Goal: Information Seeking & Learning: Check status

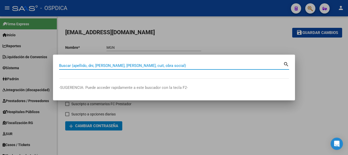
paste input "25174057"
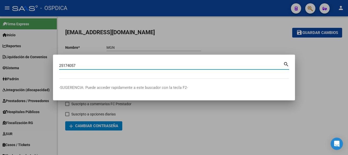
type input "25174057"
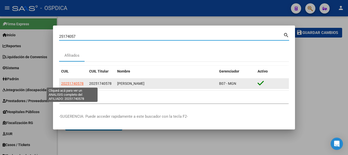
click at [70, 83] on span "20251740578" at bounding box center [72, 83] width 22 height 4
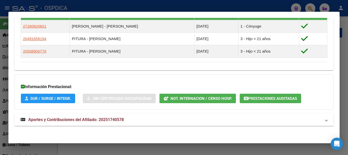
click at [162, 119] on mat-panel-title "Aportes y Contribuciones del Afiliado: 20251740578" at bounding box center [171, 119] width 301 height 6
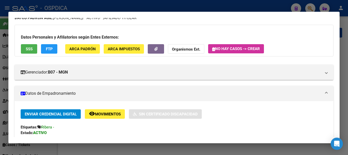
scroll to position [19, 0]
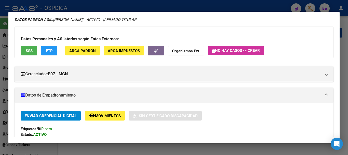
click at [257, 4] on div at bounding box center [174, 77] width 348 height 155
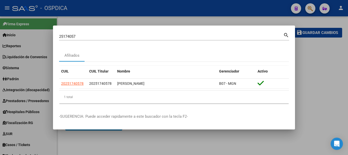
click at [242, 24] on div at bounding box center [174, 77] width 348 height 155
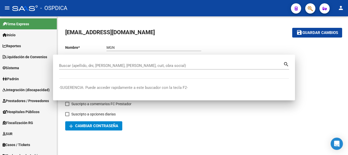
click at [242, 38] on mat-toolbar-row "mgnsalud609@gmail.com" at bounding box center [172, 32] width 214 height 16
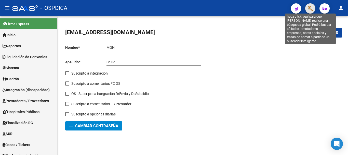
click at [310, 7] on icon "button" at bounding box center [310, 9] width 5 height 6
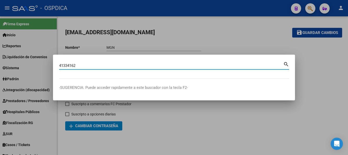
type input "41334162"
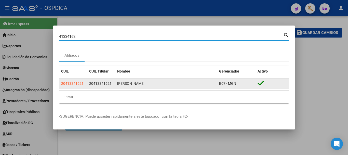
click at [72, 83] on span "20413341621" at bounding box center [72, 83] width 22 height 4
type textarea "20413341621"
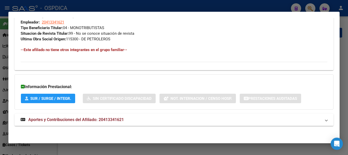
drag, startPoint x: 137, startPoint y: 120, endPoint x: 138, endPoint y: 104, distance: 16.1
click at [138, 120] on mat-panel-title "Aportes y Contribuciones del Afiliado: 20413341621" at bounding box center [171, 119] width 301 height 6
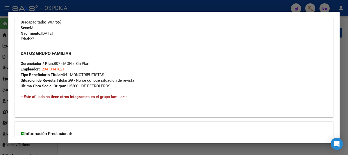
scroll to position [199, 0]
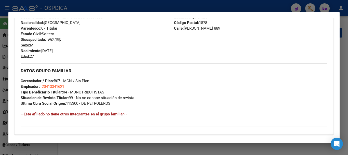
click at [267, 4] on div at bounding box center [174, 77] width 348 height 155
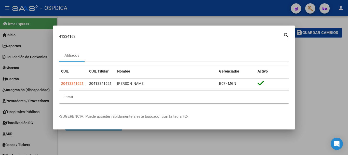
click at [272, 34] on input "41334162" at bounding box center [171, 36] width 224 height 5
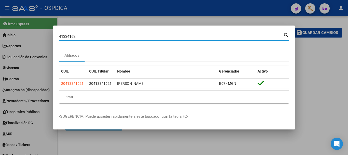
click at [272, 34] on input "41334162" at bounding box center [171, 36] width 224 height 5
paste input "18089498"
type input "18089498"
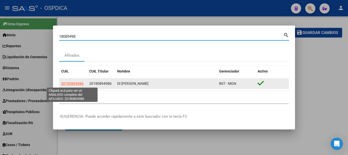
click at [80, 82] on span "20180894986" at bounding box center [72, 83] width 22 height 4
type textarea "20180894986"
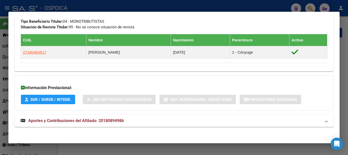
scroll to position [265, 0]
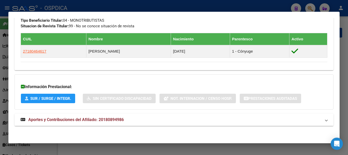
drag, startPoint x: 178, startPoint y: 113, endPoint x: 178, endPoint y: 116, distance: 2.8
click at [178, 115] on mat-expansion-panel-header "Aportes y Contribuciones del Afiliado: 20180894986" at bounding box center [174, 119] width 319 height 12
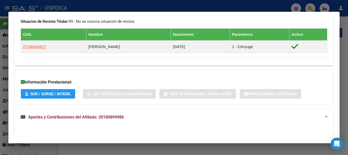
scroll to position [244, 0]
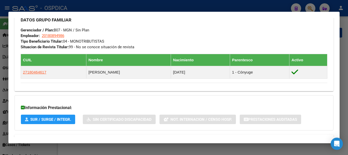
click at [227, 10] on div at bounding box center [174, 77] width 348 height 155
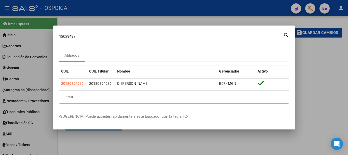
click at [230, 35] on input "18089498" at bounding box center [171, 36] width 224 height 5
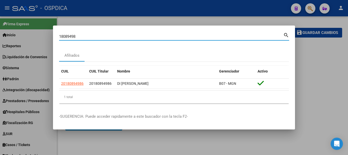
click at [230, 35] on input "18089498" at bounding box center [171, 36] width 224 height 5
paste input "2191580"
type input "21915808"
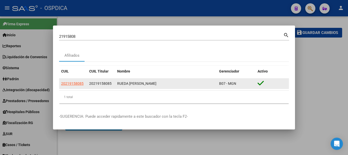
click at [70, 79] on datatable-body-cell "20219158085" at bounding box center [73, 83] width 28 height 10
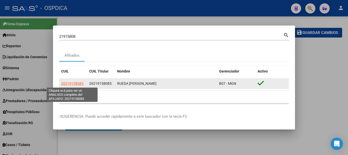
click at [70, 83] on span "20219158085" at bounding box center [72, 83] width 22 height 4
type textarea "20219158085"
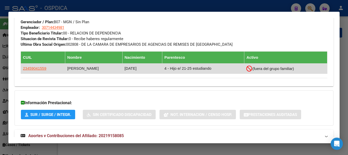
scroll to position [274, 0]
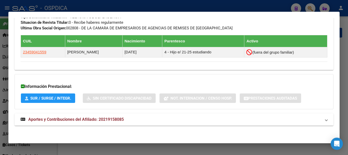
click at [170, 116] on mat-panel-title "Aportes y Contribuciones del Afiliado: 20219158085" at bounding box center [171, 119] width 301 height 6
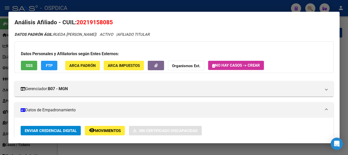
scroll to position [0, 0]
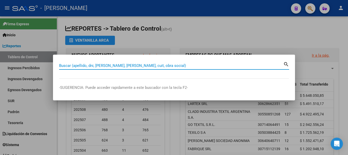
paste input "94708677"
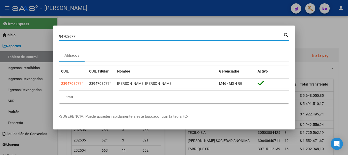
click at [228, 35] on input "94708677" at bounding box center [171, 36] width 224 height 5
paste input "33641998"
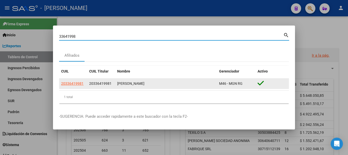
click at [78, 80] on datatable-body-cell "20336419981" at bounding box center [73, 83] width 28 height 10
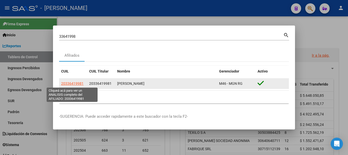
click at [80, 86] on app-link-go-to "20336419981" at bounding box center [72, 84] width 22 height 6
click at [79, 83] on span "20336419981" at bounding box center [72, 83] width 22 height 4
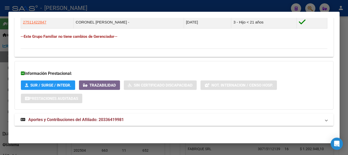
click at [166, 118] on mat-panel-title "Aportes y Contribuciones del Afiliado: 20336419981" at bounding box center [171, 119] width 301 height 6
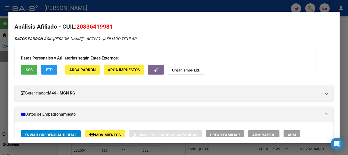
drag, startPoint x: 186, startPoint y: 5, endPoint x: 196, endPoint y: 35, distance: 31.4
click at [186, 6] on div at bounding box center [174, 77] width 348 height 155
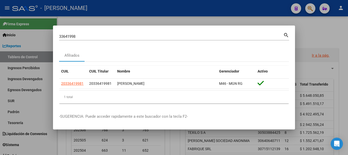
click at [200, 36] on input "33641998" at bounding box center [171, 36] width 224 height 5
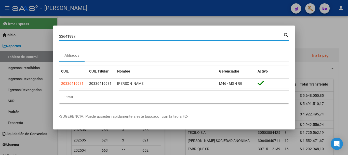
click at [200, 36] on input "33641998" at bounding box center [171, 36] width 224 height 5
paste input "20336419981"
click at [156, 41] on div "20336419981 Buscar (apellido, dni, cuil, [PERSON_NAME], cuit, obra social) sear…" at bounding box center [174, 39] width 230 height 14
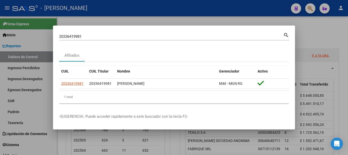
click at [157, 38] on input "20336419981" at bounding box center [171, 36] width 224 height 5
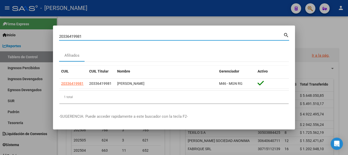
click at [157, 38] on input "20336419981" at bounding box center [171, 36] width 224 height 5
paste input "5702974"
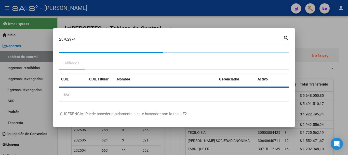
drag, startPoint x: 132, startPoint y: 132, endPoint x: 167, endPoint y: 165, distance: 47.8
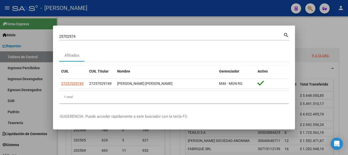
drag, startPoint x: 167, startPoint y: 165, endPoint x: 144, endPoint y: 49, distance: 118.0
click at [144, 49] on div "Afiliados" at bounding box center [174, 55] width 230 height 12
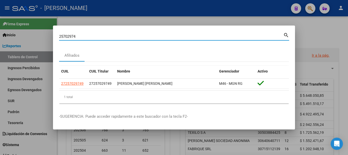
click at [206, 36] on input "25702974" at bounding box center [171, 36] width 224 height 5
paste input "38671191"
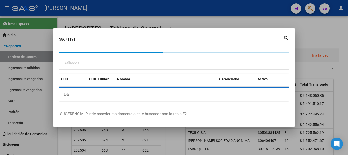
drag, startPoint x: 209, startPoint y: 106, endPoint x: 204, endPoint y: 107, distance: 4.7
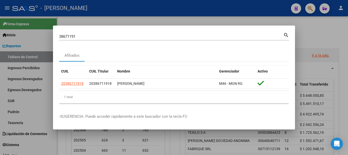
drag, startPoint x: 204, startPoint y: 107, endPoint x: 164, endPoint y: 47, distance: 72.3
click at [164, 47] on mat-dialog-content "38671191 Buscar (apellido, dni, cuil, nro traspaso, cuit, obra social) search A…" at bounding box center [174, 70] width 242 height 76
click at [226, 39] on div "38671191 Buscar (apellido, dni, [PERSON_NAME], [PERSON_NAME], cuit, obra social)" at bounding box center [171, 37] width 224 height 8
click at [226, 38] on input "38671191" at bounding box center [171, 36] width 224 height 5
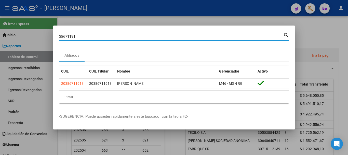
click at [226, 38] on input "38671191" at bounding box center [171, 36] width 224 height 5
paste input "0951784"
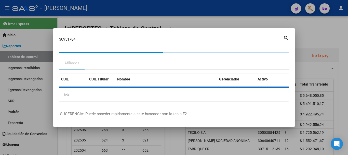
drag, startPoint x: 226, startPoint y: 143, endPoint x: 224, endPoint y: 147, distance: 4.0
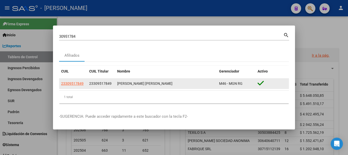
drag, startPoint x: 224, startPoint y: 147, endPoint x: 161, endPoint y: 83, distance: 89.4
click at [161, 83] on div "[PERSON_NAME] [PERSON_NAME]" at bounding box center [166, 84] width 98 height 6
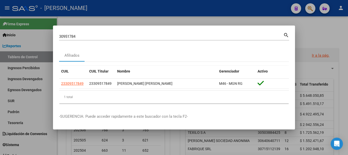
click at [223, 39] on div "30951784 Buscar (apellido, dni, [PERSON_NAME], [PERSON_NAME], cuit, obra social)" at bounding box center [171, 37] width 224 height 8
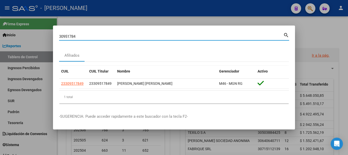
click at [225, 36] on input "30951784" at bounding box center [171, 36] width 224 height 5
paste input "94360042"
click at [256, 37] on input "94360042" at bounding box center [171, 36] width 224 height 5
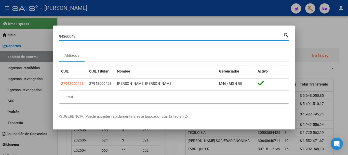
paste input "24636437"
click at [210, 36] on input "24636437" at bounding box center [171, 36] width 224 height 5
paste input "39666278"
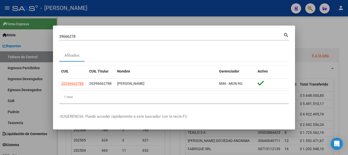
click at [232, 41] on div "39666278 Buscar (apellido, dni, [PERSON_NAME], [PERSON_NAME], cuit, obra social…" at bounding box center [174, 39] width 230 height 14
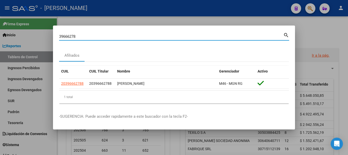
click at [233, 37] on input "39666278" at bounding box center [171, 36] width 224 height 5
paste input "26556797"
click at [209, 37] on input "26556797" at bounding box center [171, 36] width 224 height 5
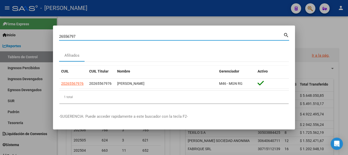
paste input "340448"
click at [246, 37] on input "26340448" at bounding box center [171, 36] width 224 height 5
paste input "7495057"
click at [213, 38] on input "27495057" at bounding box center [171, 36] width 224 height 5
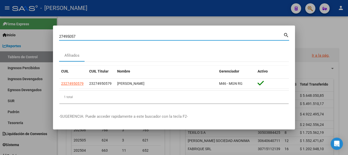
click at [213, 38] on input "27495057" at bounding box center [171, 36] width 224 height 5
paste input "579552"
click at [215, 39] on div "25795527 Buscar (apellido, dni, [PERSON_NAME], [PERSON_NAME], cuit, obra social)" at bounding box center [171, 37] width 224 height 8
click at [215, 36] on input "25795527" at bounding box center [171, 36] width 224 height 5
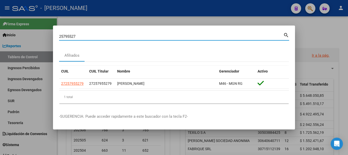
click at [215, 36] on input "25795527" at bounding box center [171, 36] width 224 height 5
paste input "30655468"
click at [215, 37] on input "30655468" at bounding box center [171, 36] width 224 height 5
paste input "8321835"
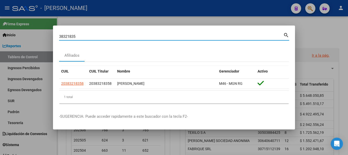
click at [210, 38] on input "38321835" at bounding box center [171, 36] width 224 height 5
paste input "92403997"
click at [224, 37] on input "92403997" at bounding box center [171, 36] width 224 height 5
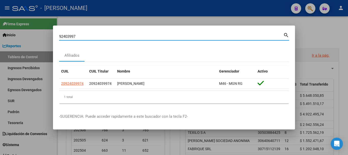
paste input "40125935"
click at [217, 36] on input "40125935" at bounding box center [171, 36] width 224 height 5
paste input "5985773"
type input "45985773"
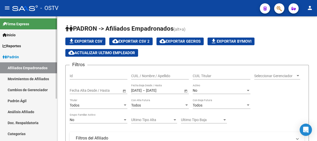
scroll to position [144, 0]
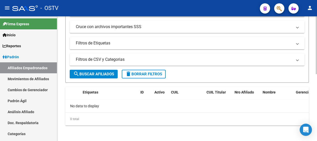
click at [99, 69] on form "Filtros Id CUIL / Nombre / Apellido CUIL Titular Seleccionar Gerenciador Selecc…" at bounding box center [186, 2] width 243 height 162
click at [99, 73] on span "search Buscar Afiliados" at bounding box center [93, 74] width 41 height 5
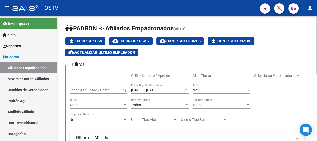
scroll to position [0, 0]
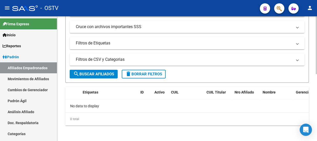
click at [99, 73] on span "search Buscar Afiliados" at bounding box center [93, 74] width 41 height 5
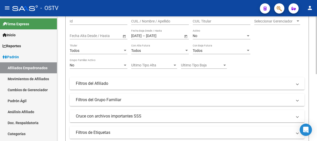
scroll to position [51, 0]
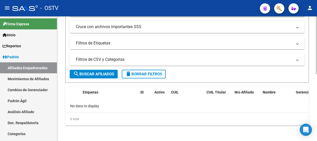
click at [97, 70] on button "search Buscar Afiliados" at bounding box center [94, 74] width 48 height 9
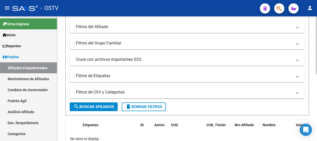
scroll to position [116, 0]
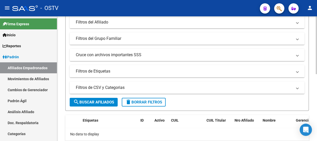
click at [92, 98] on button "search Buscar Afiliados" at bounding box center [94, 102] width 48 height 9
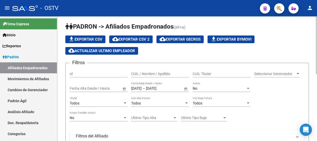
scroll to position [0, 0]
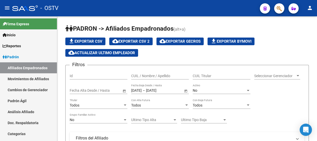
click at [189, 16] on mat-toolbar "menu - OSTV person" at bounding box center [158, 8] width 317 height 16
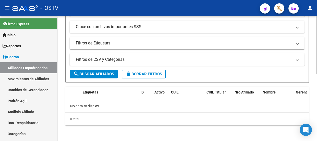
click at [102, 70] on button "search Buscar Afiliados" at bounding box center [94, 74] width 48 height 9
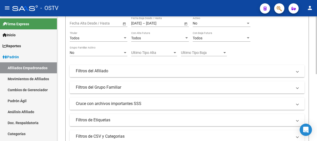
scroll to position [51, 0]
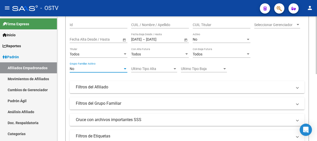
click at [114, 67] on div "No" at bounding box center [96, 69] width 53 height 4
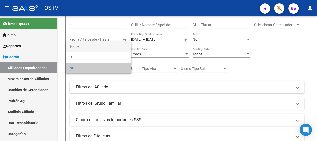
click at [94, 45] on span "Todos" at bounding box center [99, 46] width 58 height 11
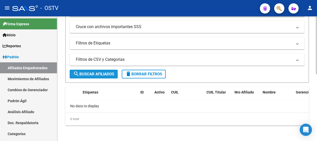
click at [96, 70] on button "search Buscar Afiliados" at bounding box center [94, 74] width 48 height 9
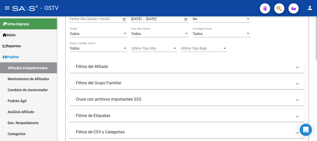
scroll to position [133, 0]
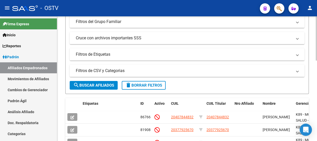
click at [96, 84] on span "search Buscar Afiliados" at bounding box center [93, 85] width 41 height 5
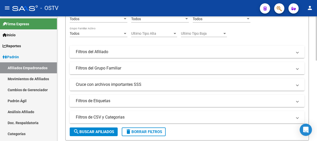
scroll to position [0, 0]
